Goal: Transaction & Acquisition: Download file/media

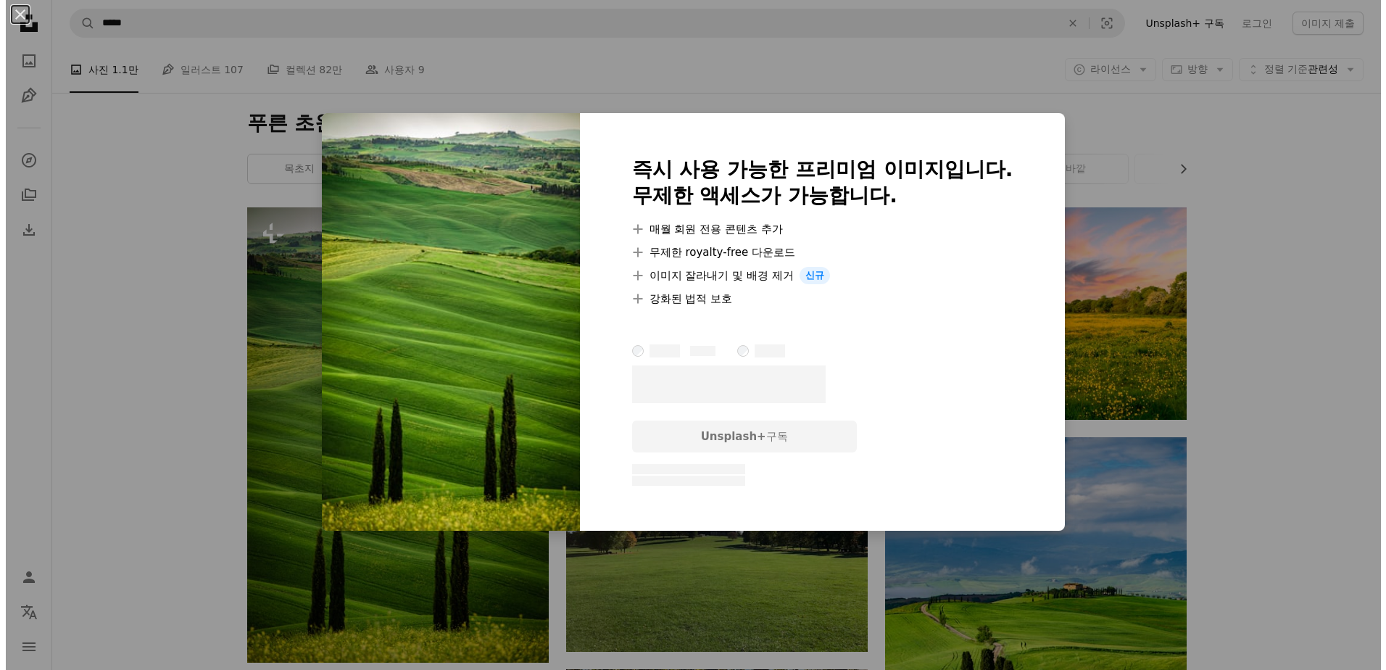
scroll to position [338, 0]
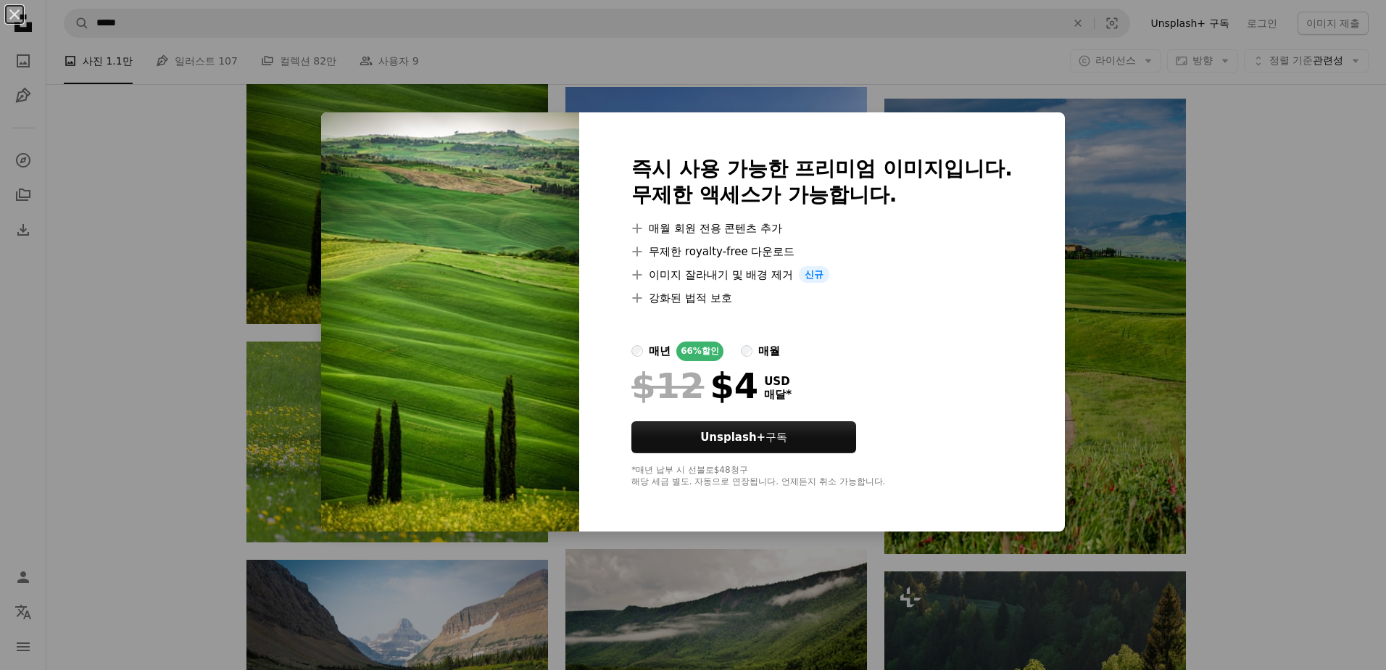
click at [1268, 177] on div "An X shape 즉시 사용 가능한 프리미엄 이미지입니다. 무제한 액세스가 가능합니다. A plus sign 매월 회원 전용 콘텐츠 추가 A…" at bounding box center [693, 335] width 1386 height 670
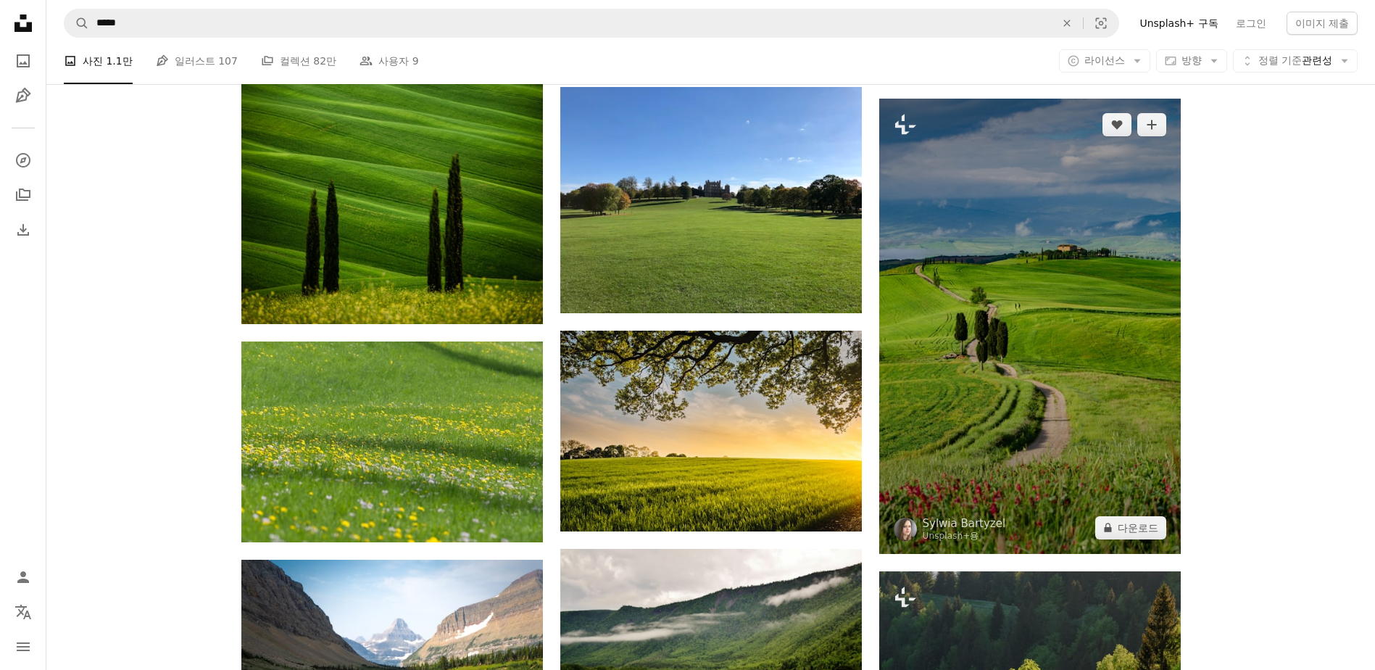
click at [1040, 262] on img at bounding box center [1029, 326] width 301 height 455
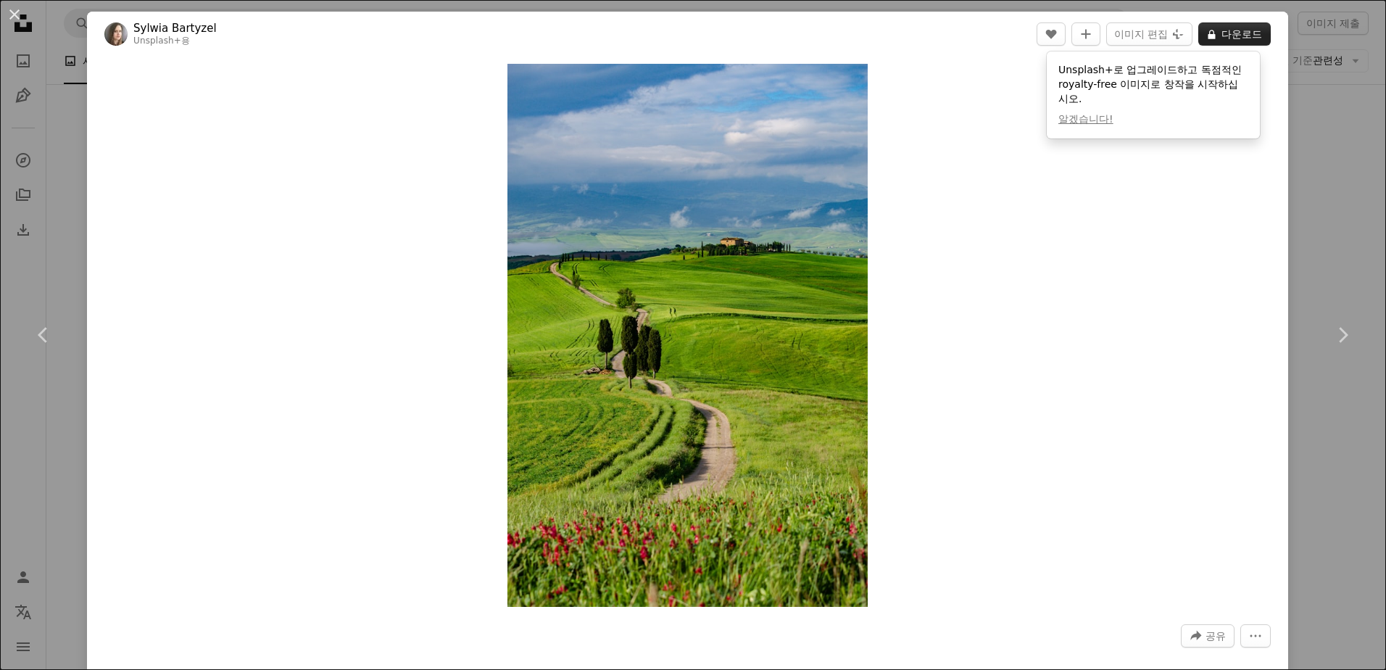
click at [1215, 40] on button "A lock 다운로드" at bounding box center [1234, 33] width 72 height 23
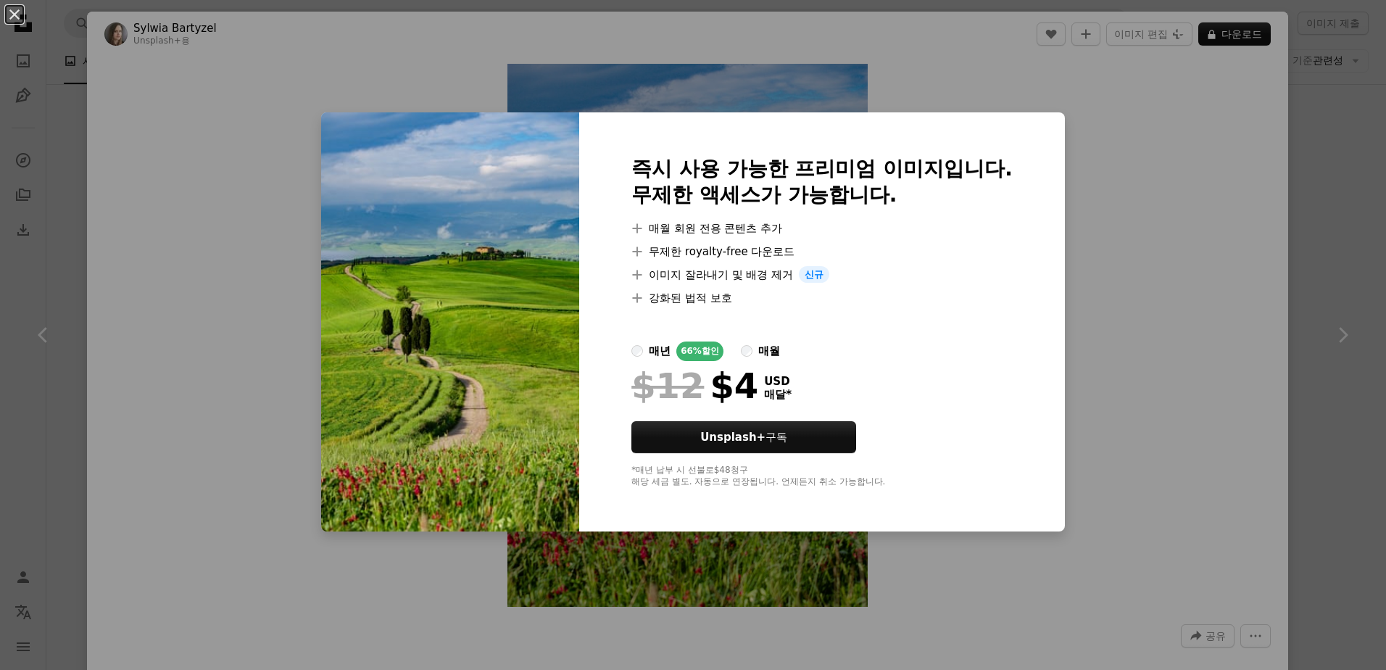
click at [1158, 173] on div "An X shape 즉시 사용 가능한 프리미엄 이미지입니다. 무제한 액세스가 가능합니다. A plus sign 매월 회원 전용 콘텐츠 추가 A…" at bounding box center [693, 335] width 1386 height 670
